Goal: Register for event/course

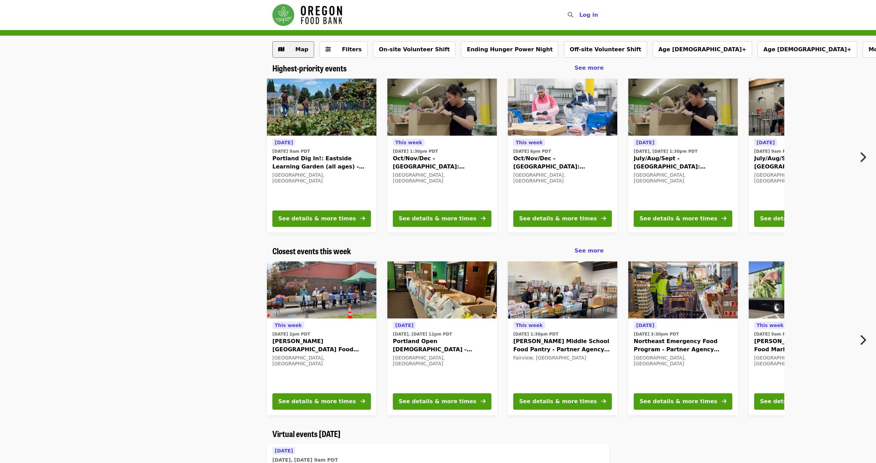
click at [286, 48] on button "Map" at bounding box center [293, 49] width 42 height 16
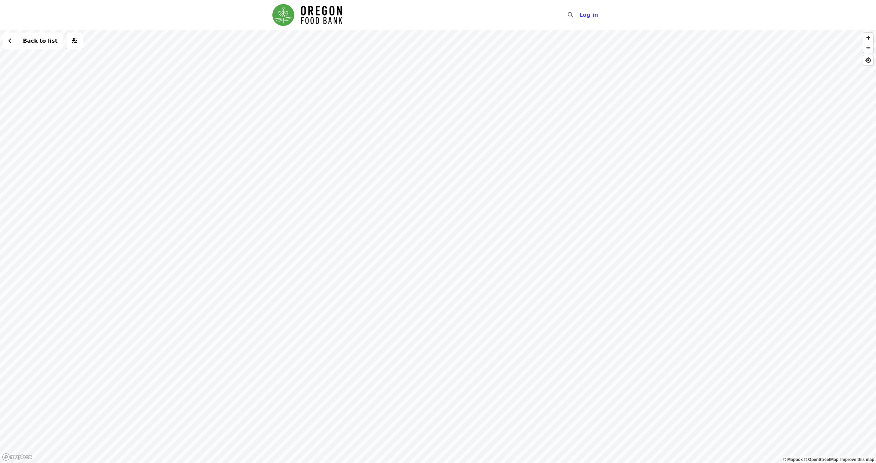
drag, startPoint x: 378, startPoint y: 129, endPoint x: 424, endPoint y: 312, distance: 188.7
click at [424, 312] on div "Back to list" at bounding box center [438, 246] width 876 height 433
click at [421, 230] on div "Back to list" at bounding box center [438, 246] width 876 height 433
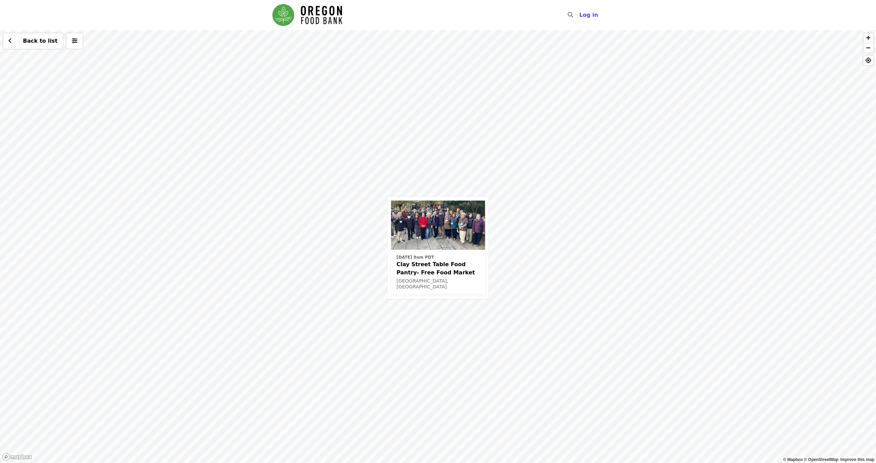
click at [408, 275] on span "Clay Street Table Food Pantry- Free Food Market" at bounding box center [437, 269] width 83 height 16
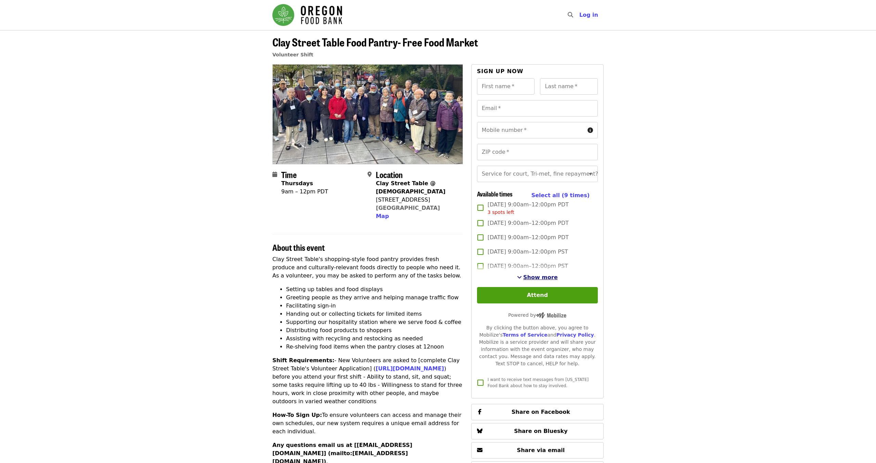
click at [536, 277] on span "Show more" at bounding box center [540, 277] width 35 height 6
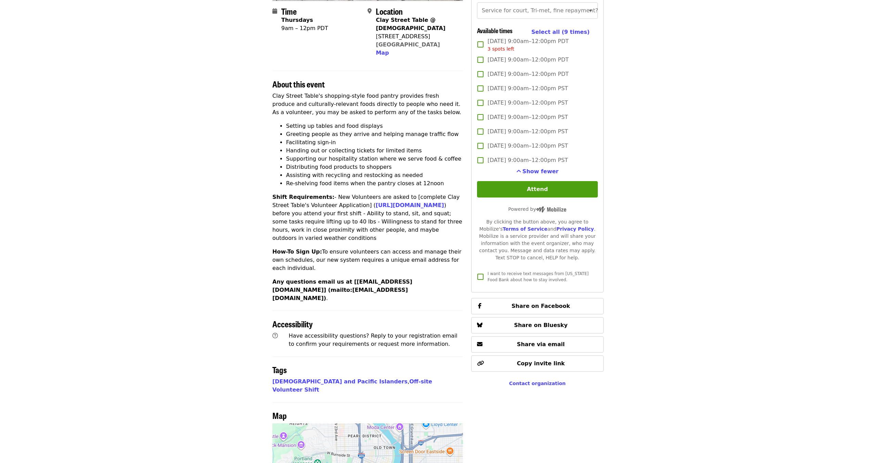
scroll to position [178, 0]
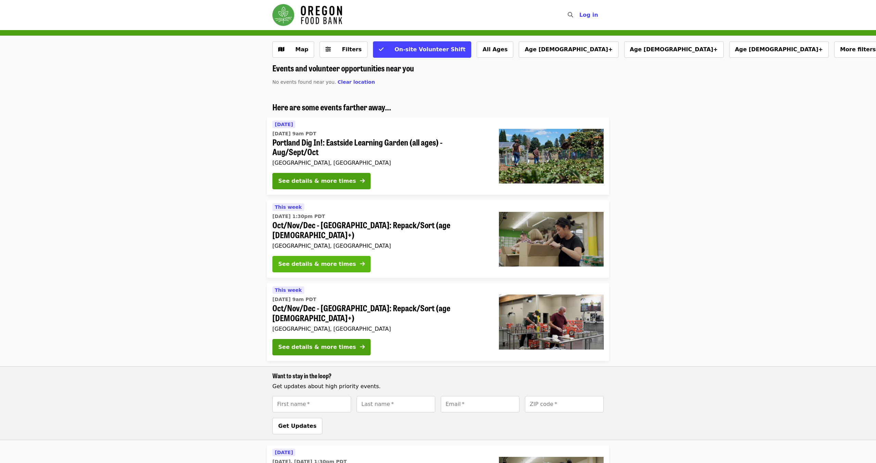
click at [293, 260] on div "See details & more times" at bounding box center [317, 264] width 78 height 8
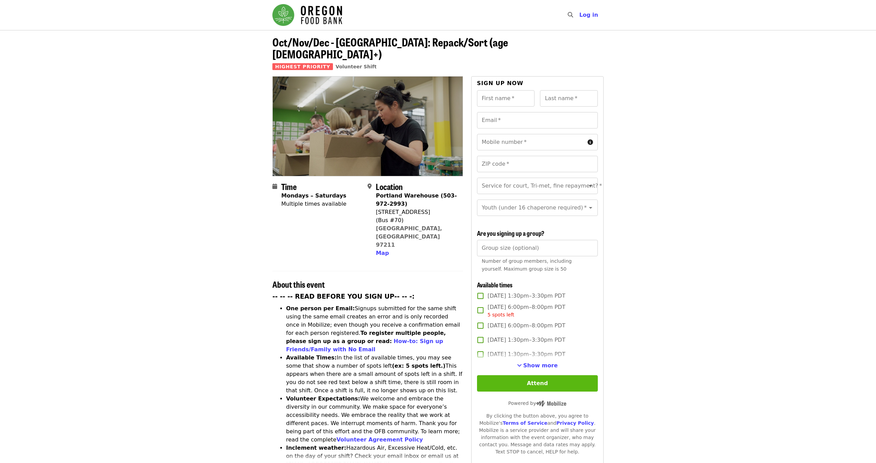
click at [521, 376] on button "Attend" at bounding box center [537, 384] width 121 height 16
click at [534, 363] on span "Show more" at bounding box center [540, 366] width 35 height 6
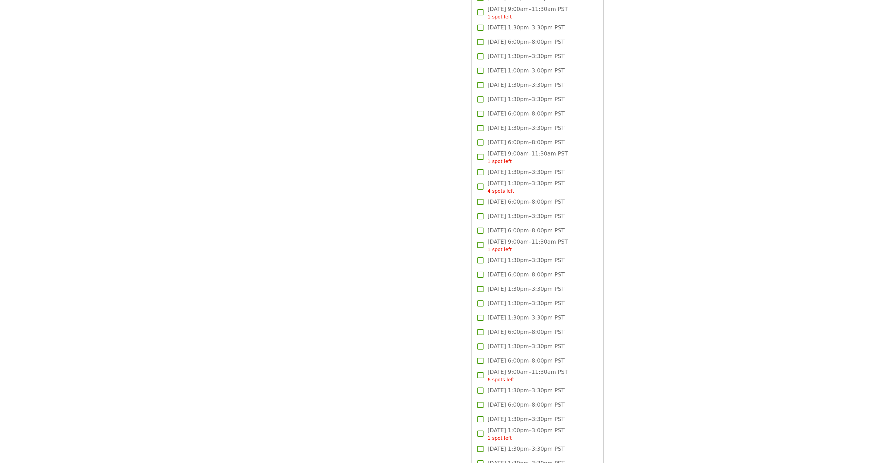
scroll to position [1138, 0]
click at [537, 247] on span "[DATE] 1:30pm–3:30pm PST" at bounding box center [525, 251] width 77 height 8
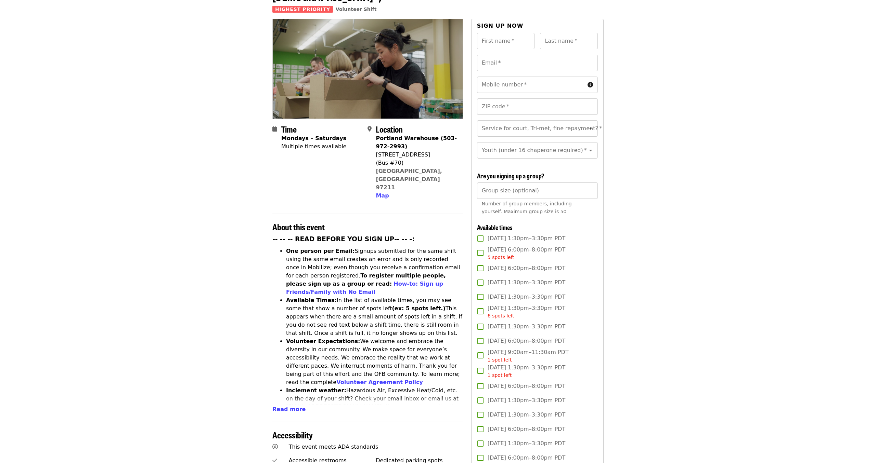
scroll to position [36, 0]
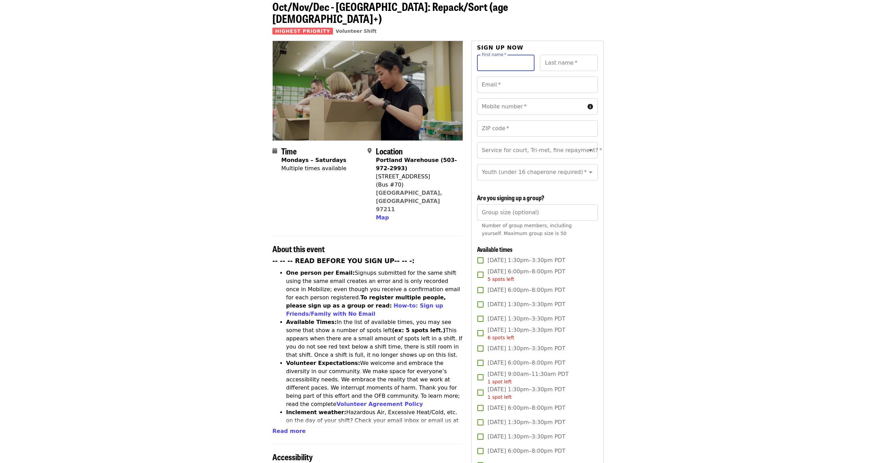
click at [512, 55] on input "First name   *" at bounding box center [506, 63] width 58 height 16
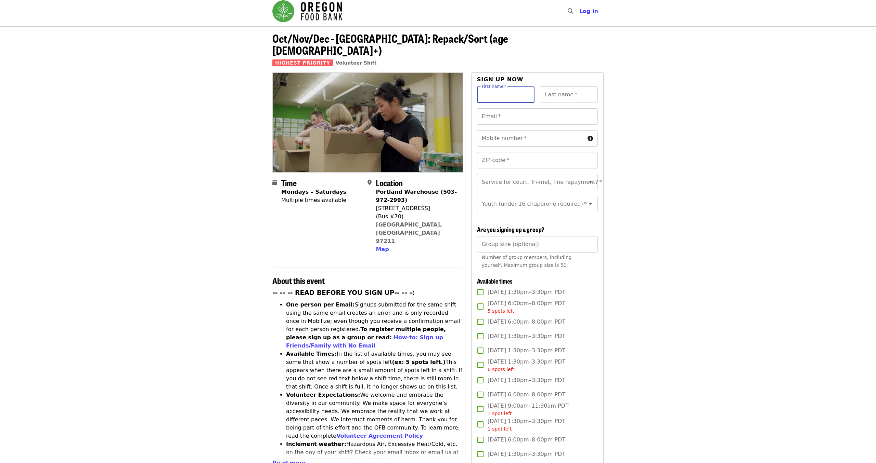
scroll to position [0, 0]
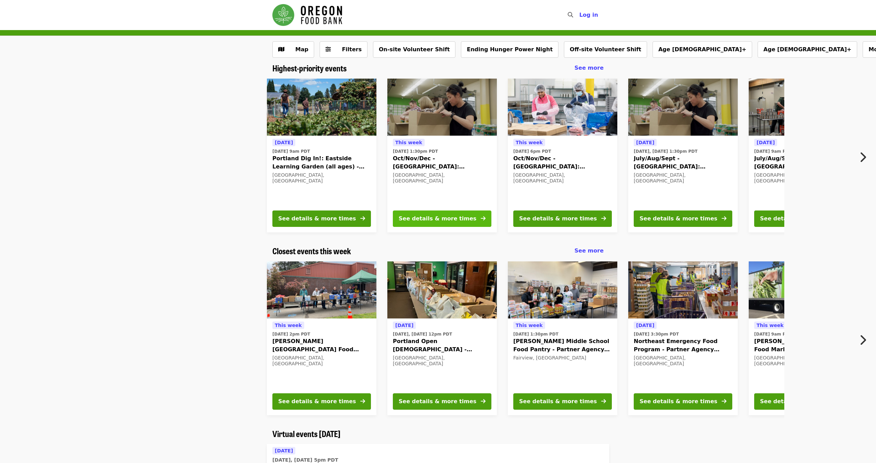
click at [417, 217] on div "See details & more times" at bounding box center [437, 219] width 78 height 8
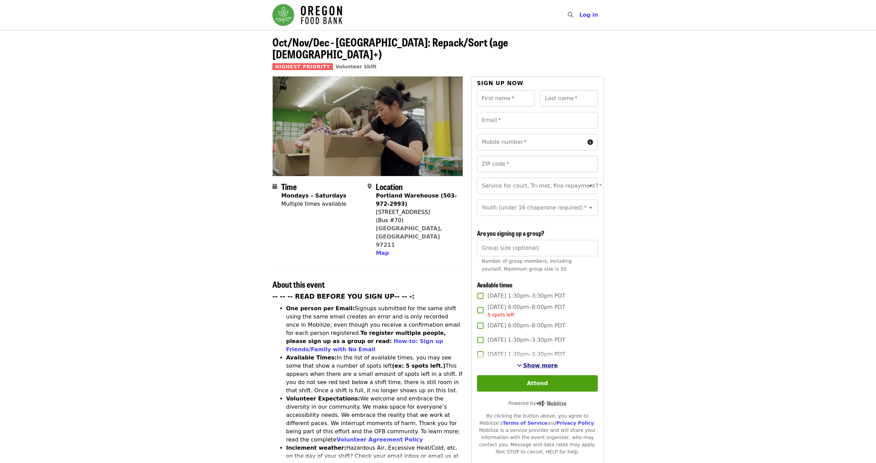
click at [530, 363] on span "Show more" at bounding box center [540, 366] width 35 height 6
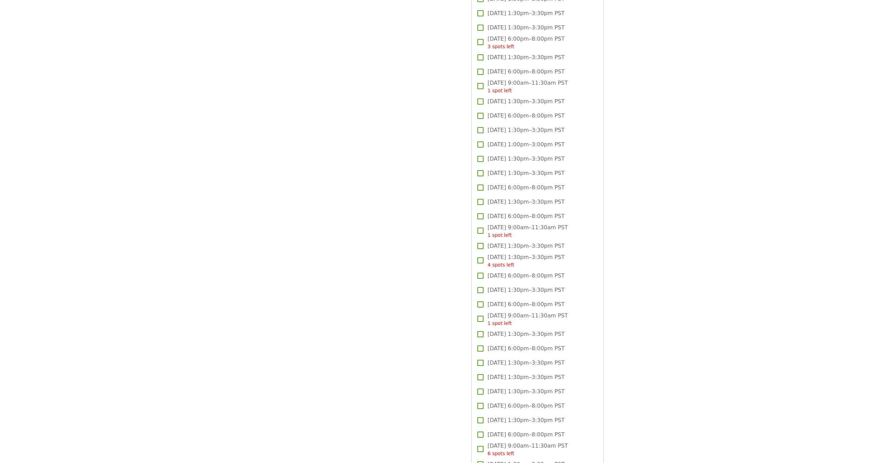
scroll to position [1032, 0]
click at [554, 353] on span "[DATE] 1:30pm–3:30pm PST" at bounding box center [525, 357] width 77 height 8
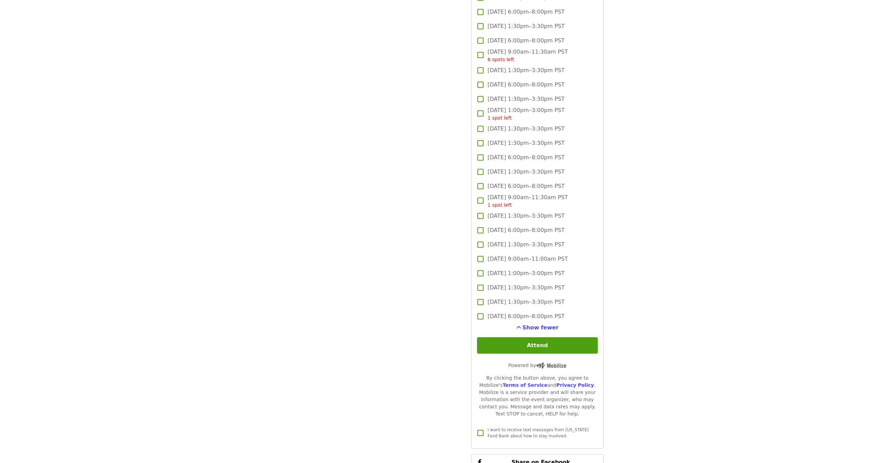
scroll to position [1423, 0]
click at [524, 335] on button "Attend" at bounding box center [537, 343] width 121 height 16
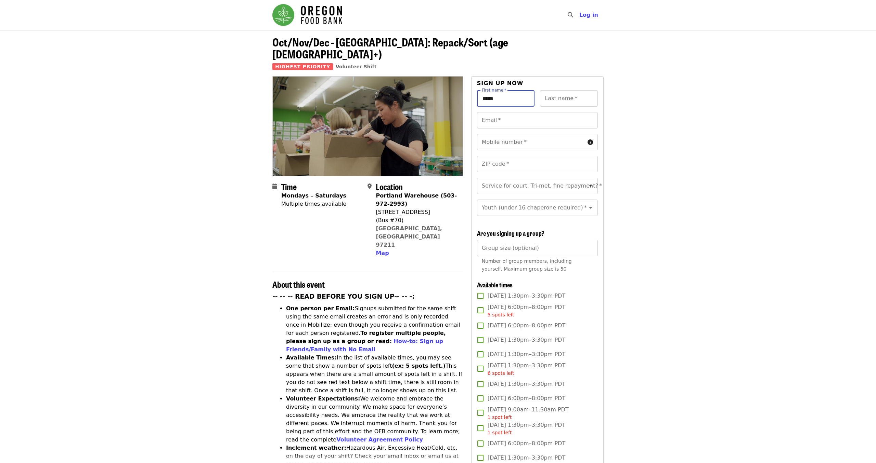
type input "*****"
type input "***"
type input "**********"
click at [544, 134] on input "Mobile number   *" at bounding box center [531, 142] width 108 height 16
type input "**********"
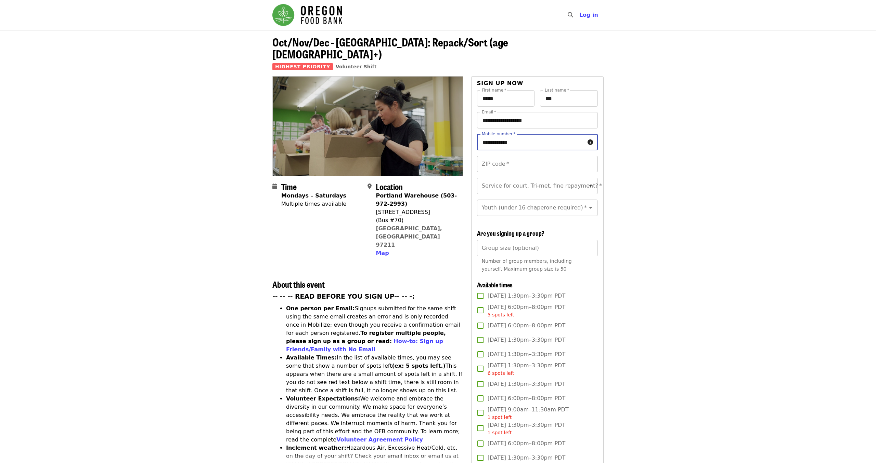
click at [587, 156] on input "ZIP code   *" at bounding box center [537, 164] width 121 height 16
type input "*****"
click at [589, 182] on icon "Open" at bounding box center [590, 186] width 8 height 8
click at [556, 193] on li "No" at bounding box center [536, 192] width 121 height 12
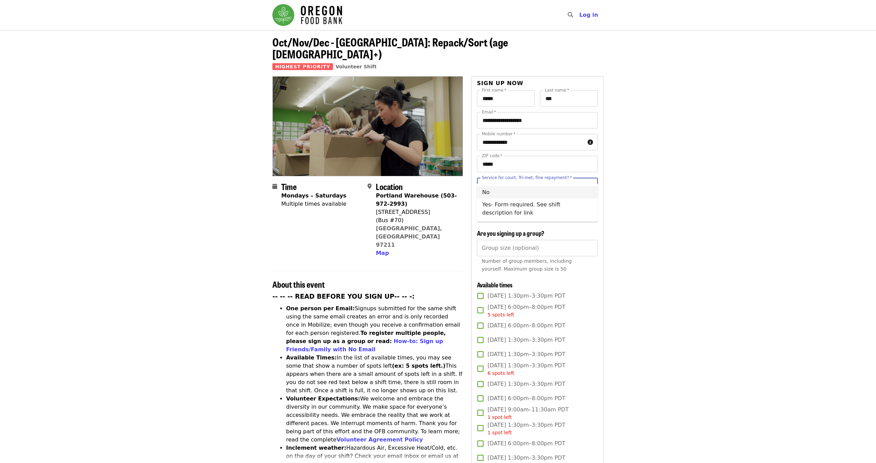
type input "**"
click at [589, 204] on icon "Open" at bounding box center [590, 208] width 8 height 8
click at [574, 209] on li "16 and older" at bounding box center [536, 214] width 121 height 12
type input "**********"
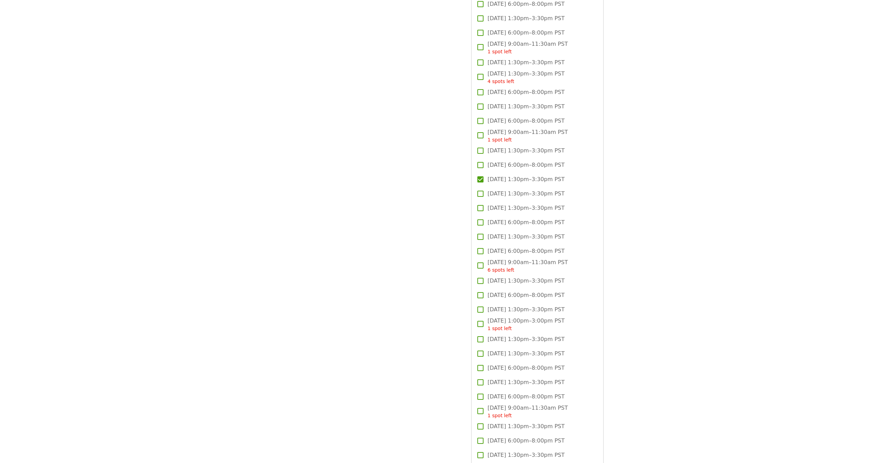
scroll to position [1387, 0]
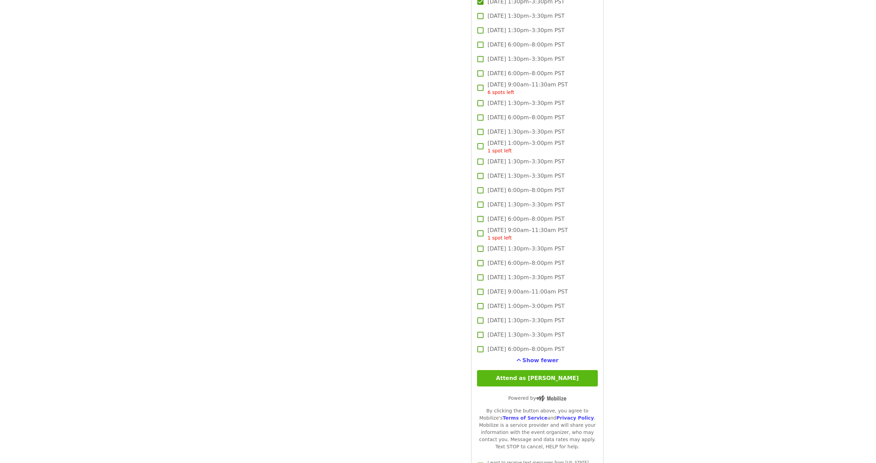
click at [528, 370] on button "Attend as [PERSON_NAME]" at bounding box center [537, 378] width 121 height 16
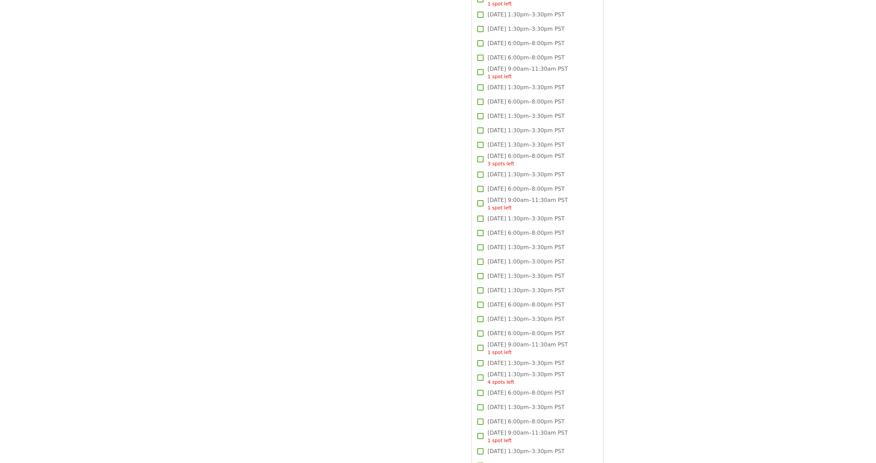
scroll to position [889, 0]
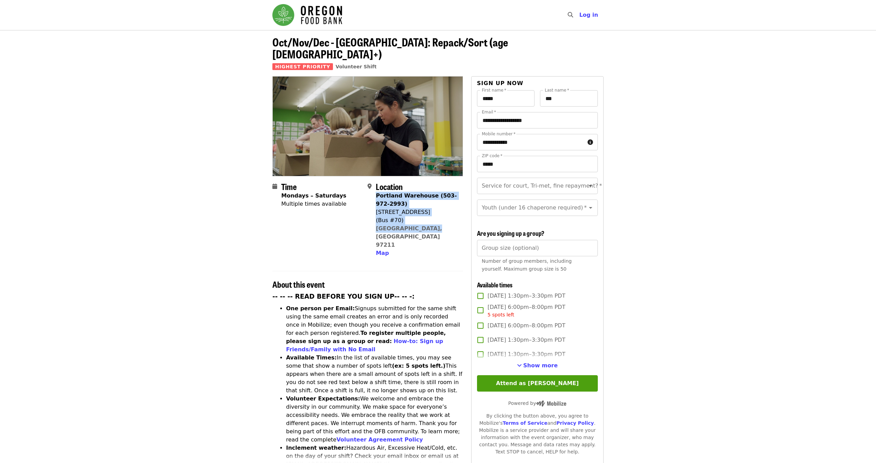
drag, startPoint x: 376, startPoint y: 186, endPoint x: 423, endPoint y: 217, distance: 57.0
click at [423, 217] on div "Portland Warehouse (503-972-2993) 7900 NE 33rd Dr (Bus #70) Portland, OR 97211 …" at bounding box center [416, 225] width 81 height 66
copy span "Portland Warehouse (503-972-2993) 7900 NE 33rd Dr (Bus #70) Portland, OR 97211"
